Goal: Task Accomplishment & Management: Manage account settings

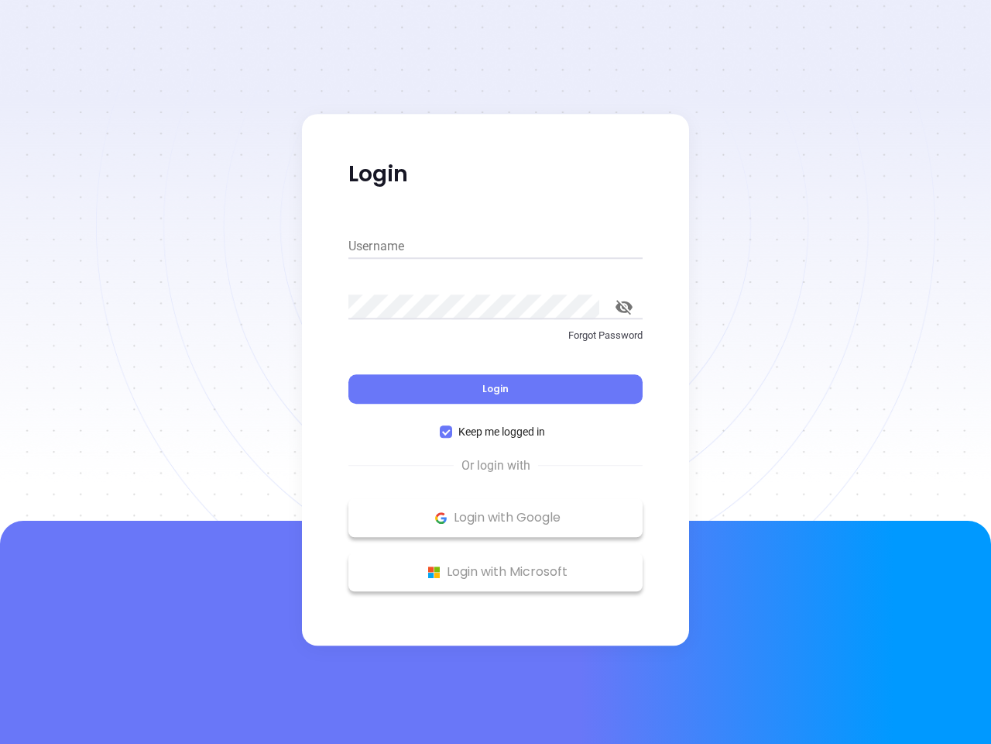
click at [496, 372] on div "Login" at bounding box center [496, 379] width 294 height 48
click at [496, 246] on input "Username" at bounding box center [496, 246] width 294 height 25
click at [624, 307] on icon "toggle password visibility" at bounding box center [624, 307] width 17 height 15
click at [496, 389] on span "Login" at bounding box center [496, 388] width 26 height 13
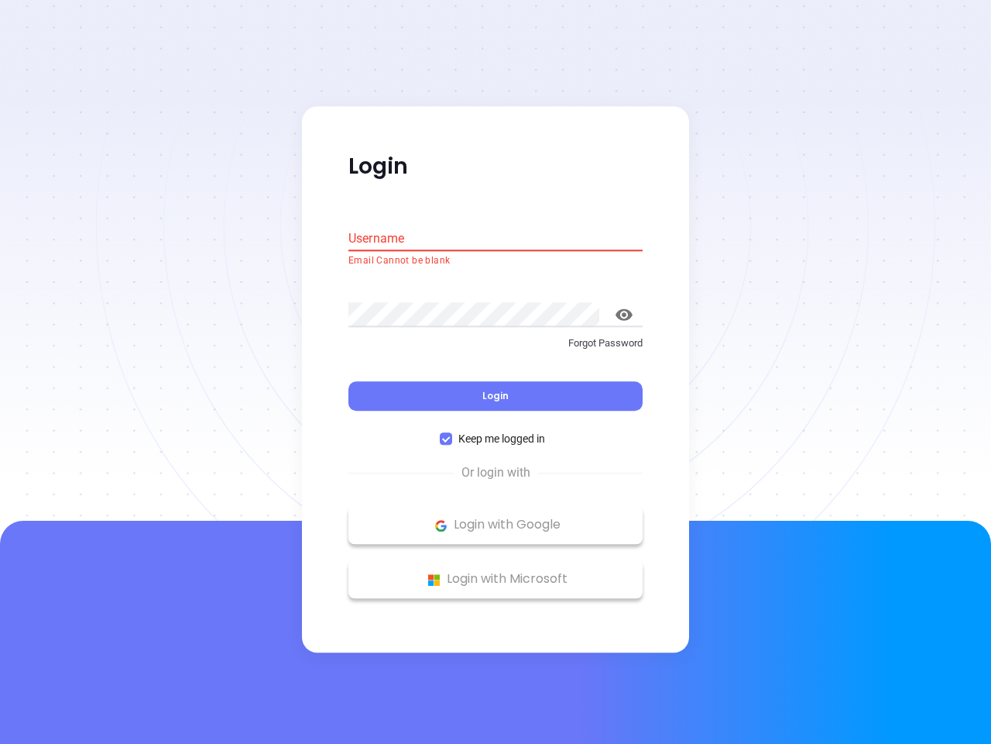
click at [496, 431] on span "Keep me logged in" at bounding box center [501, 439] width 99 height 17
click at [452, 433] on input "Keep me logged in" at bounding box center [446, 439] width 12 height 12
checkbox input "false"
click at [496, 517] on p "Login with Google" at bounding box center [495, 524] width 279 height 23
click at [496, 572] on p "Login with Microsoft" at bounding box center [495, 579] width 279 height 23
